Goal: Information Seeking & Learning: Learn about a topic

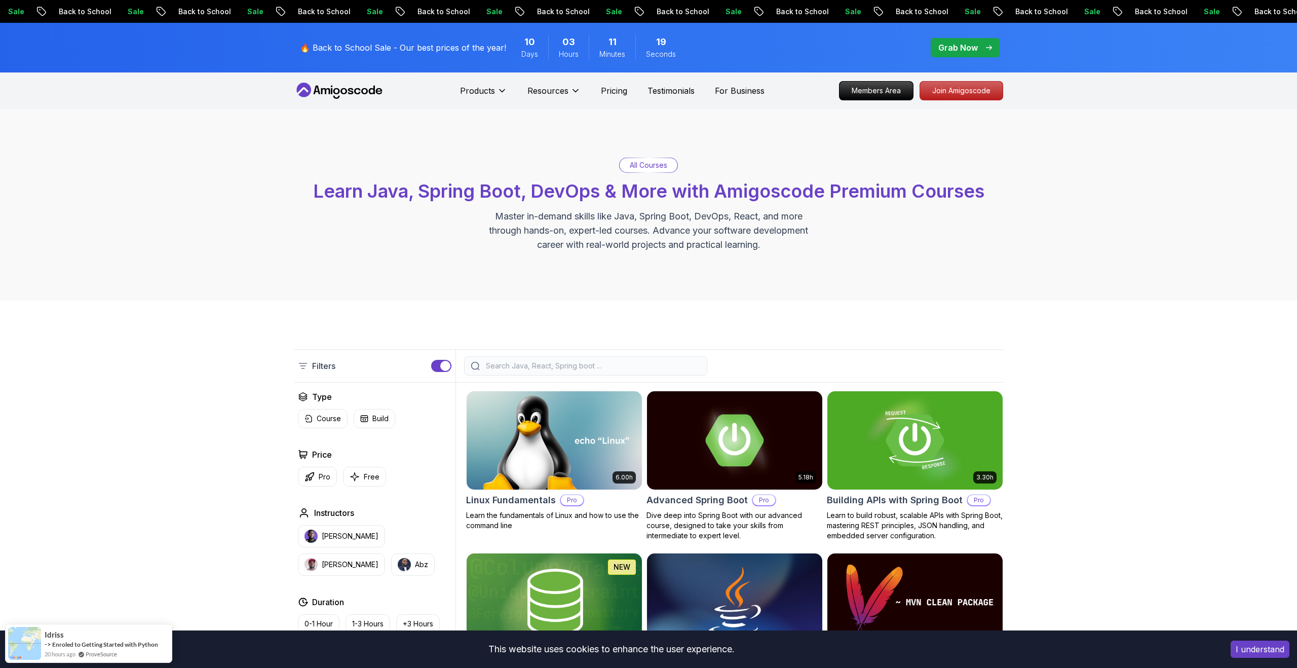
click at [944, 45] on p "Grab Now" at bounding box center [958, 48] width 40 height 12
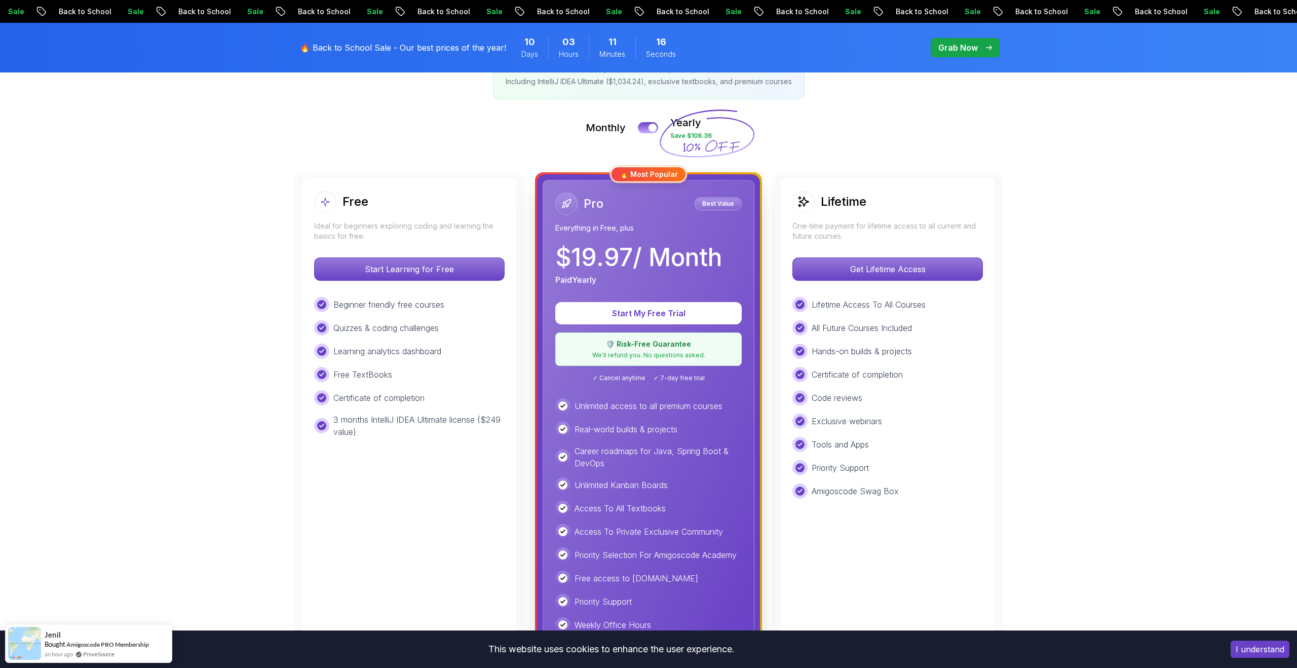
scroll to position [229, 0]
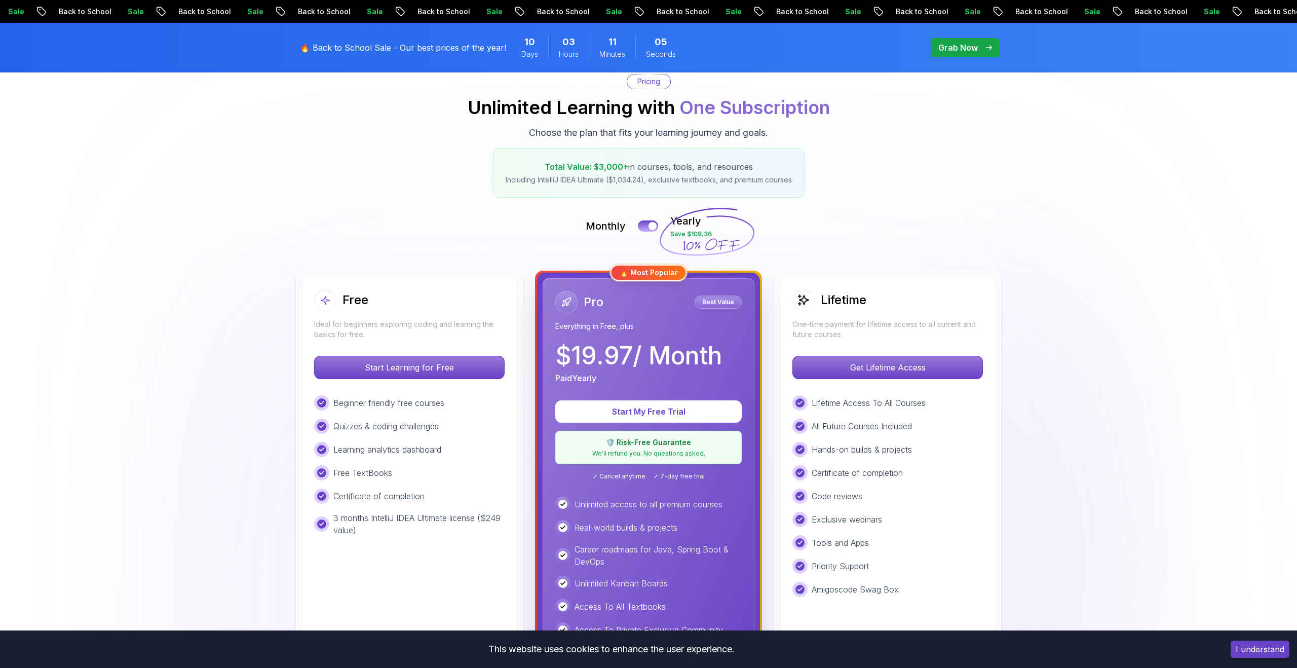
scroll to position [0, 0]
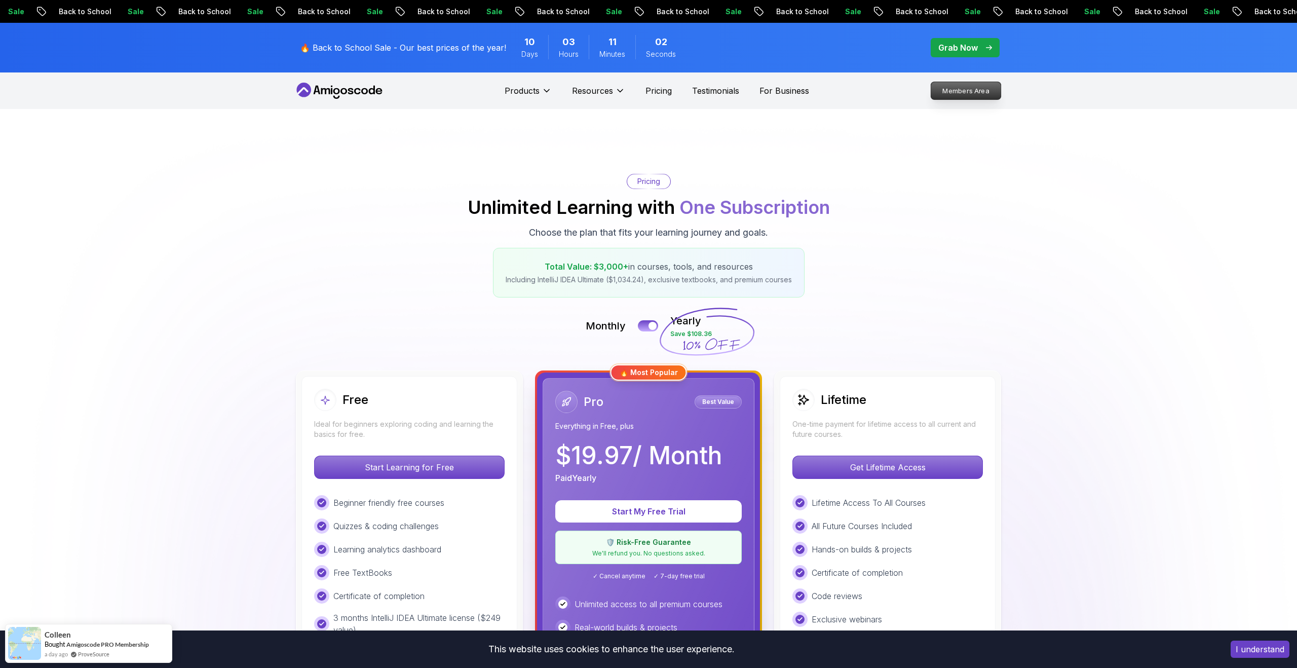
click at [955, 84] on p "Members Area" at bounding box center [966, 90] width 70 height 17
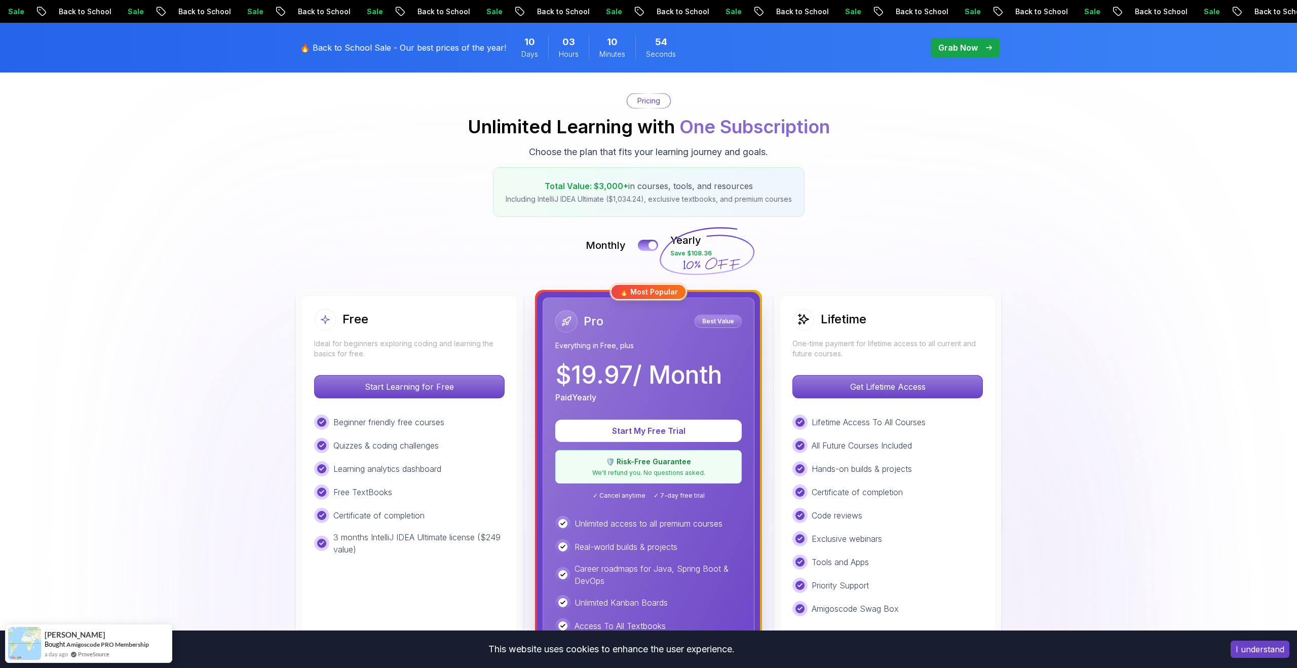
scroll to position [225, 0]
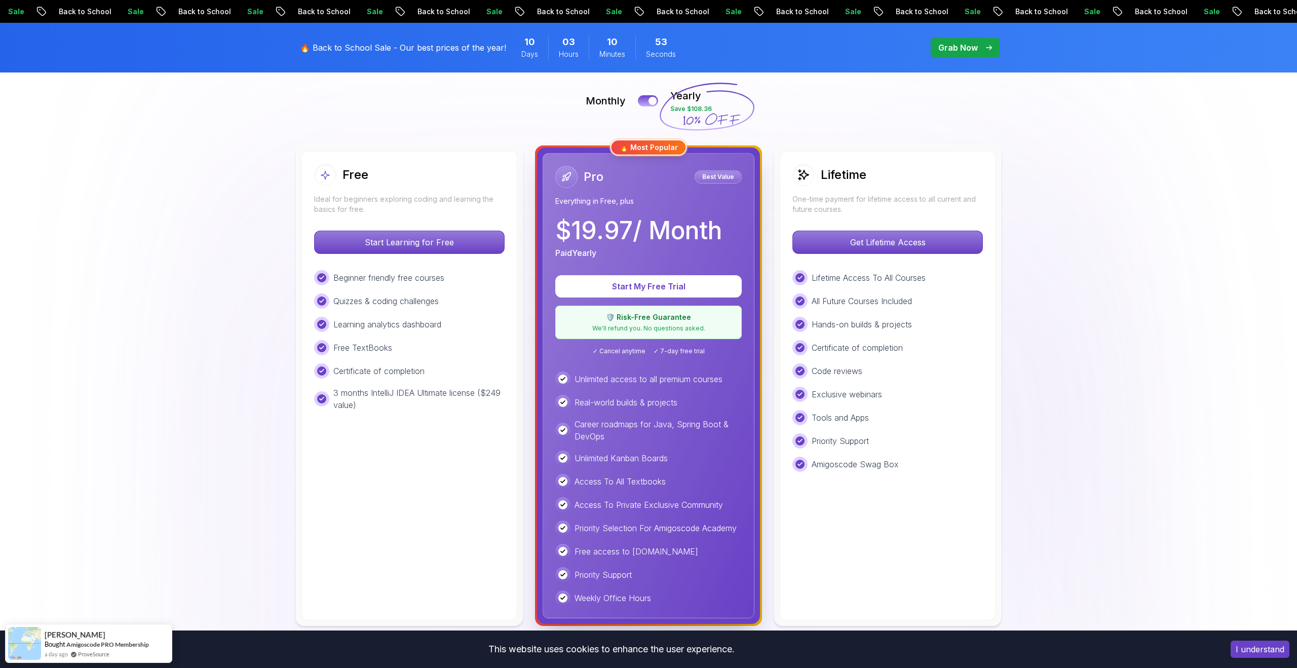
click at [639, 387] on div "Unlimited access to all premium courses Real-world builds & projects Career roa…" at bounding box center [648, 488] width 186 height 234
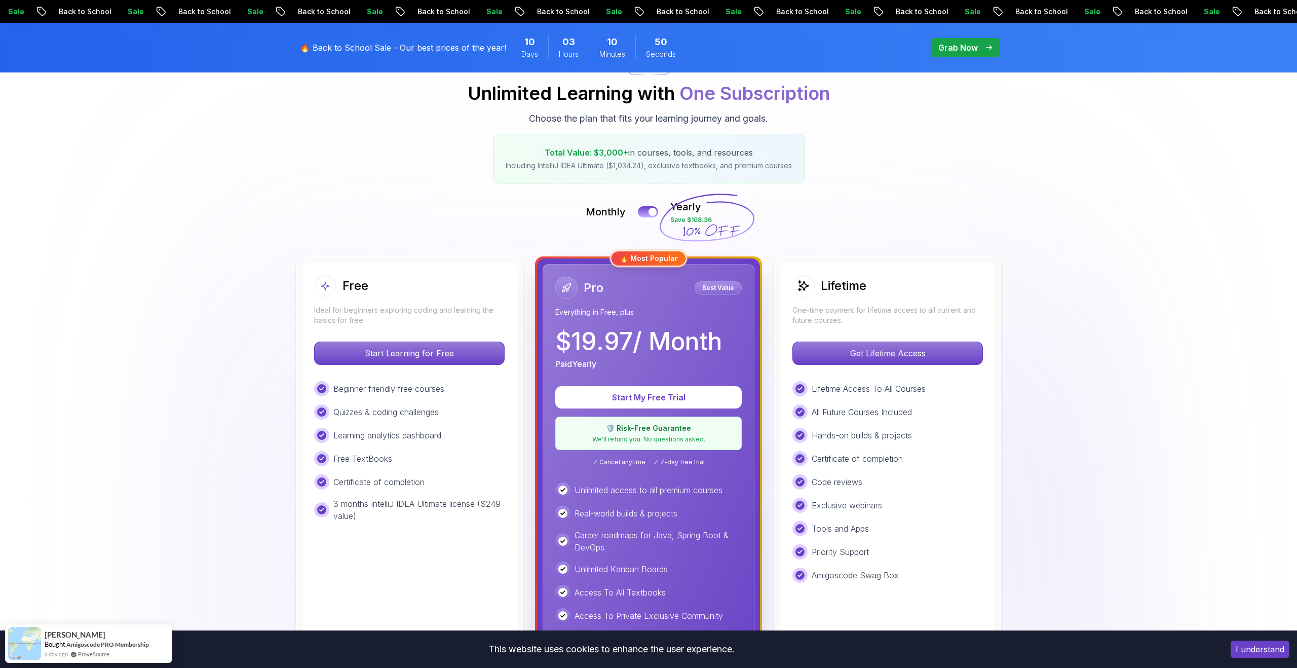
scroll to position [0, 0]
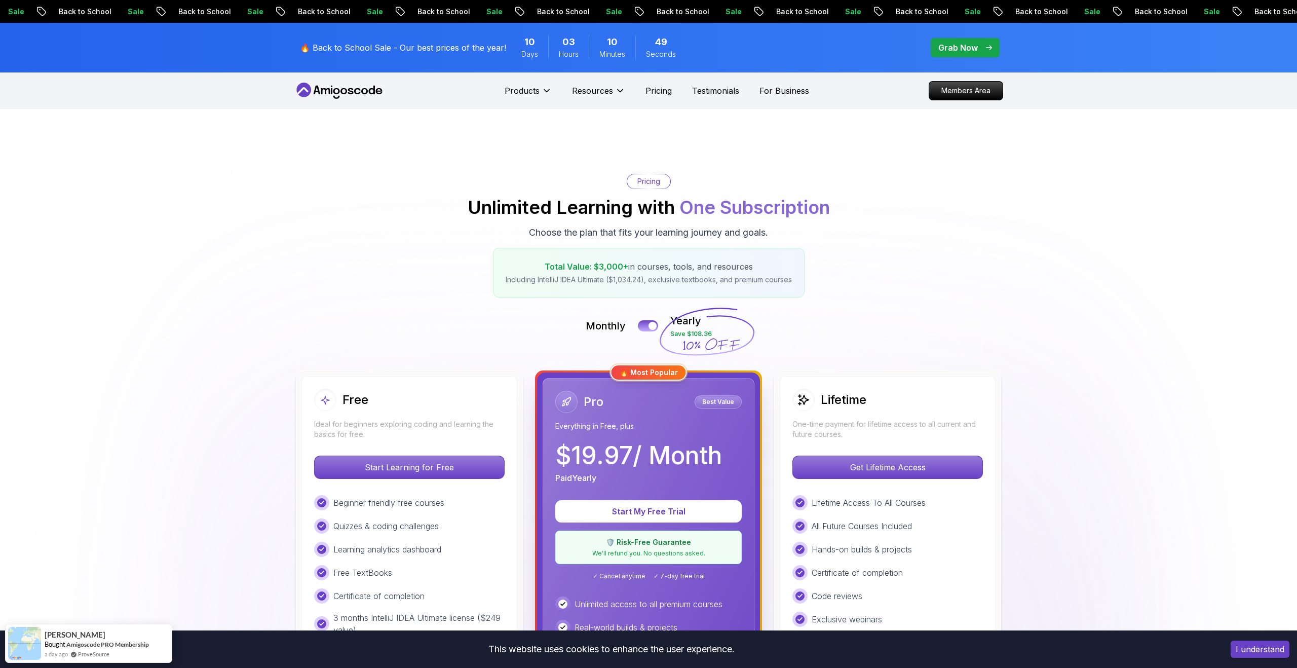
click at [367, 90] on icon at bounding box center [339, 91] width 91 height 16
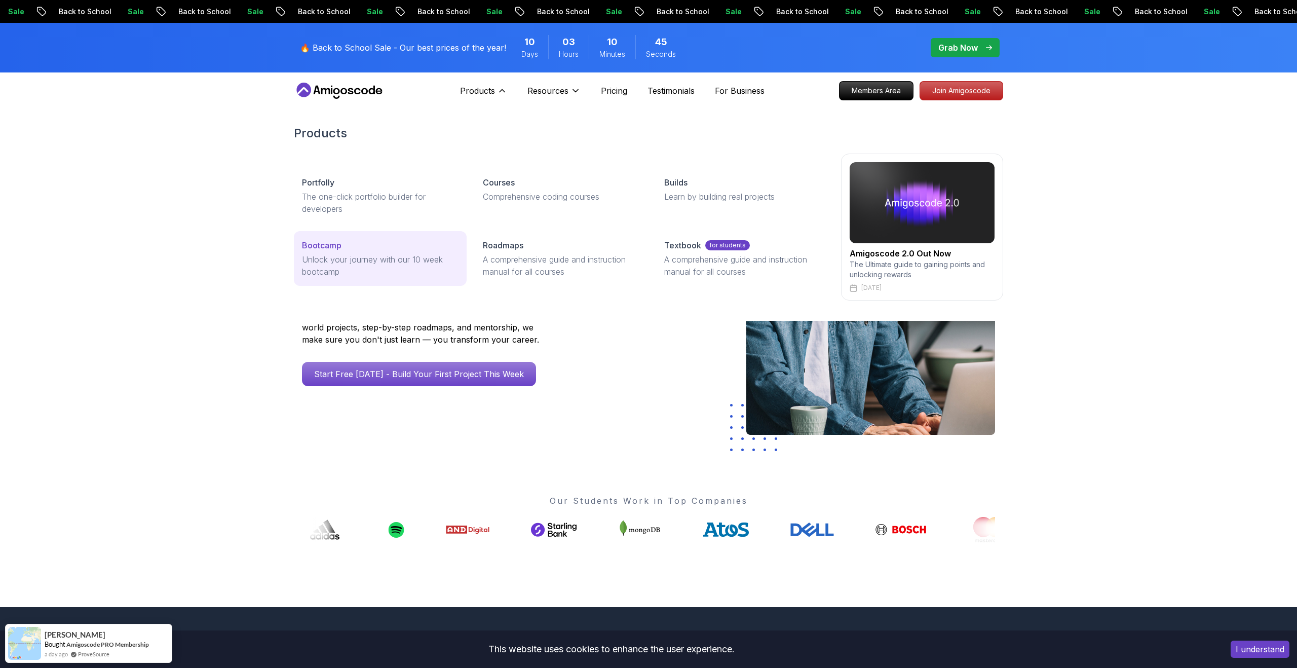
click at [414, 259] on p "Unlock your journey with our 10 week bootcamp" at bounding box center [380, 265] width 156 height 24
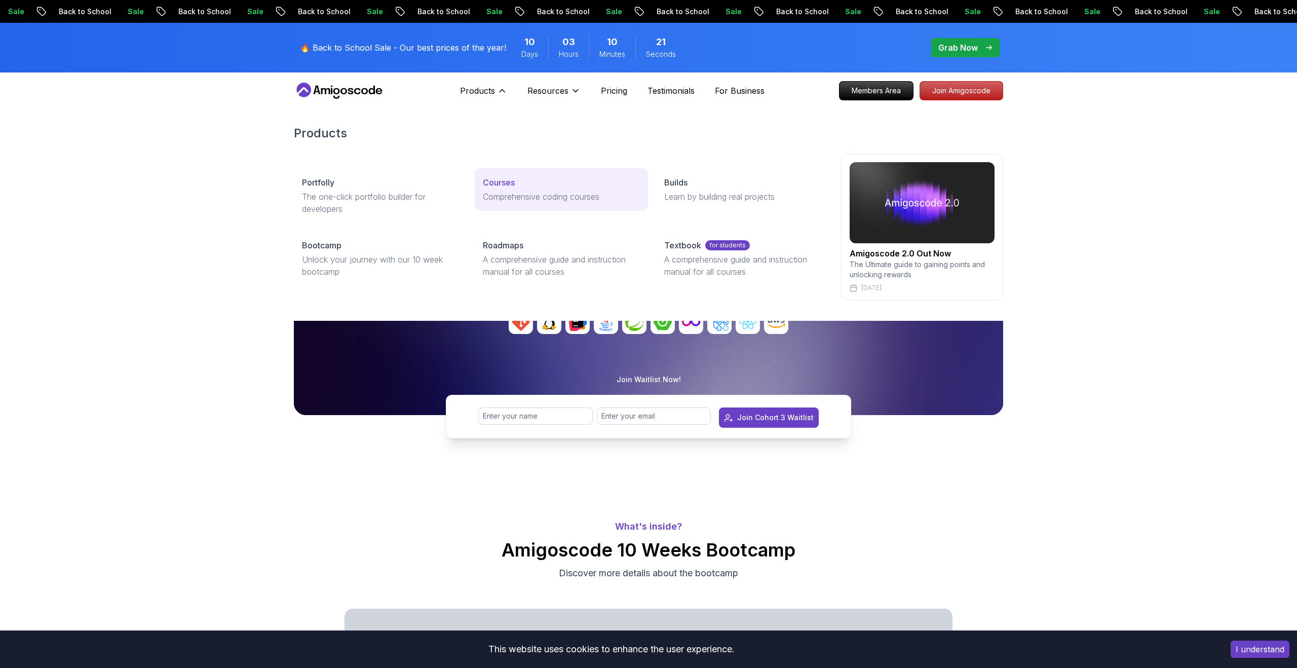
click at [508, 186] on p "Courses" at bounding box center [499, 182] width 32 height 12
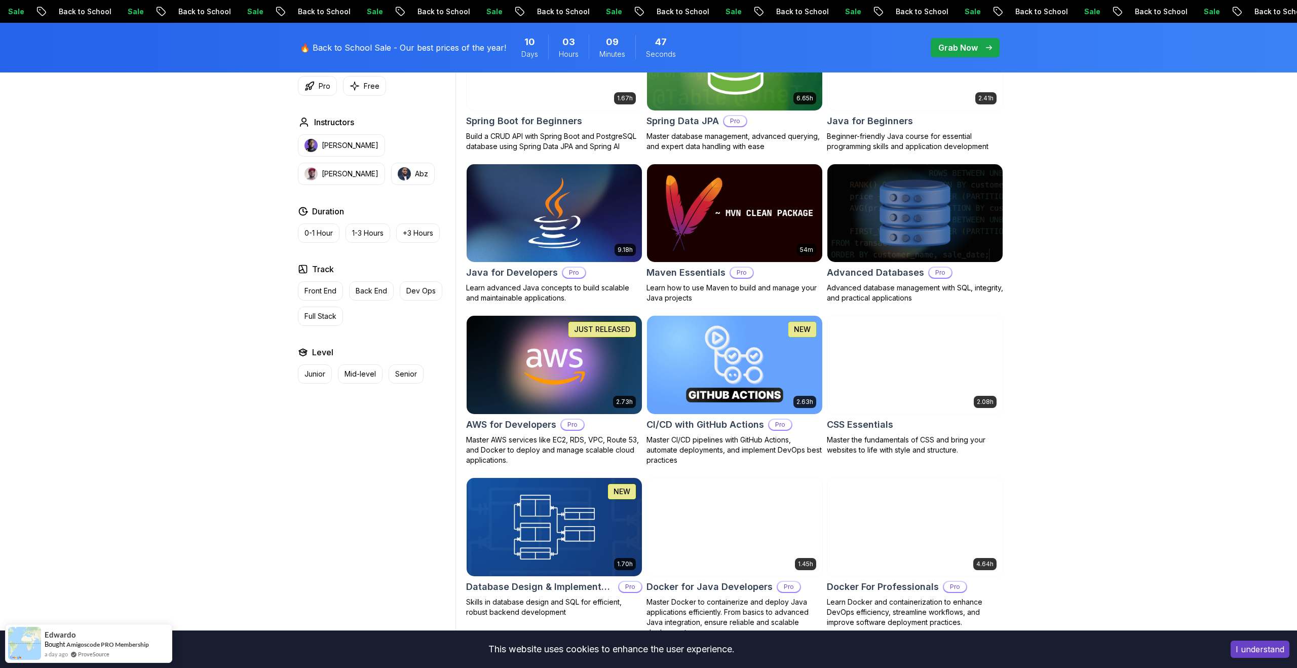
scroll to position [586, 0]
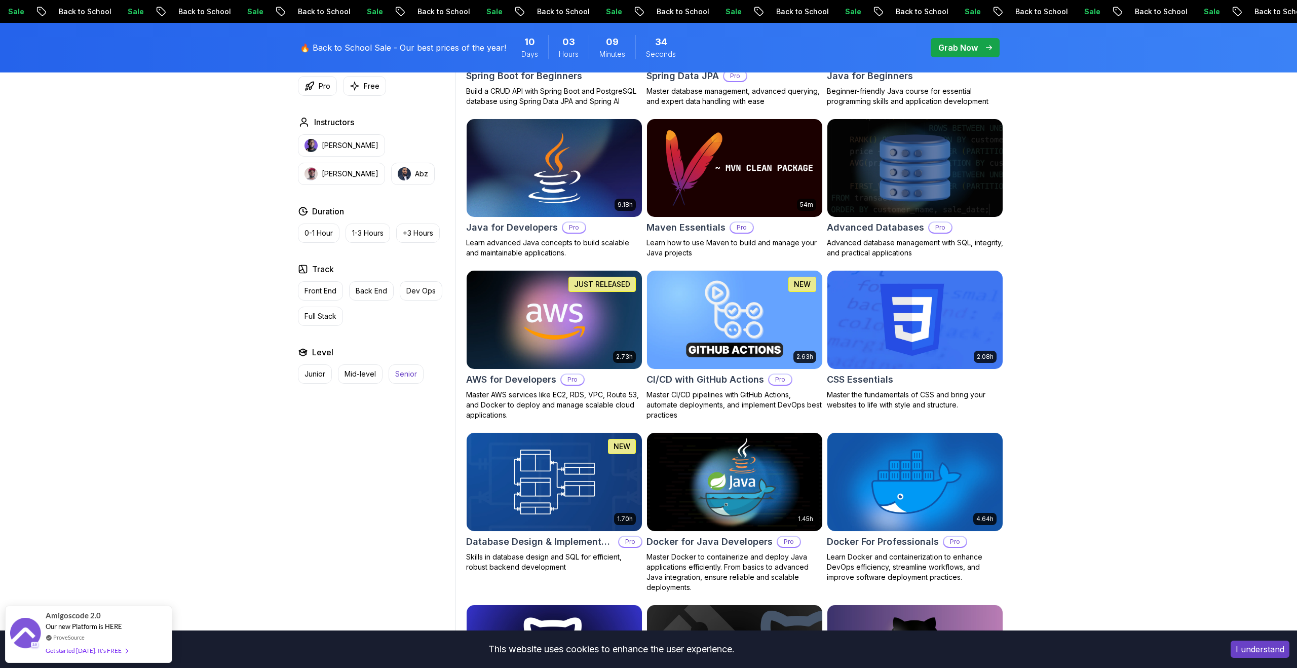
click at [394, 377] on button "Senior" at bounding box center [405, 373] width 35 height 19
